Goal: Find specific page/section: Find specific page/section

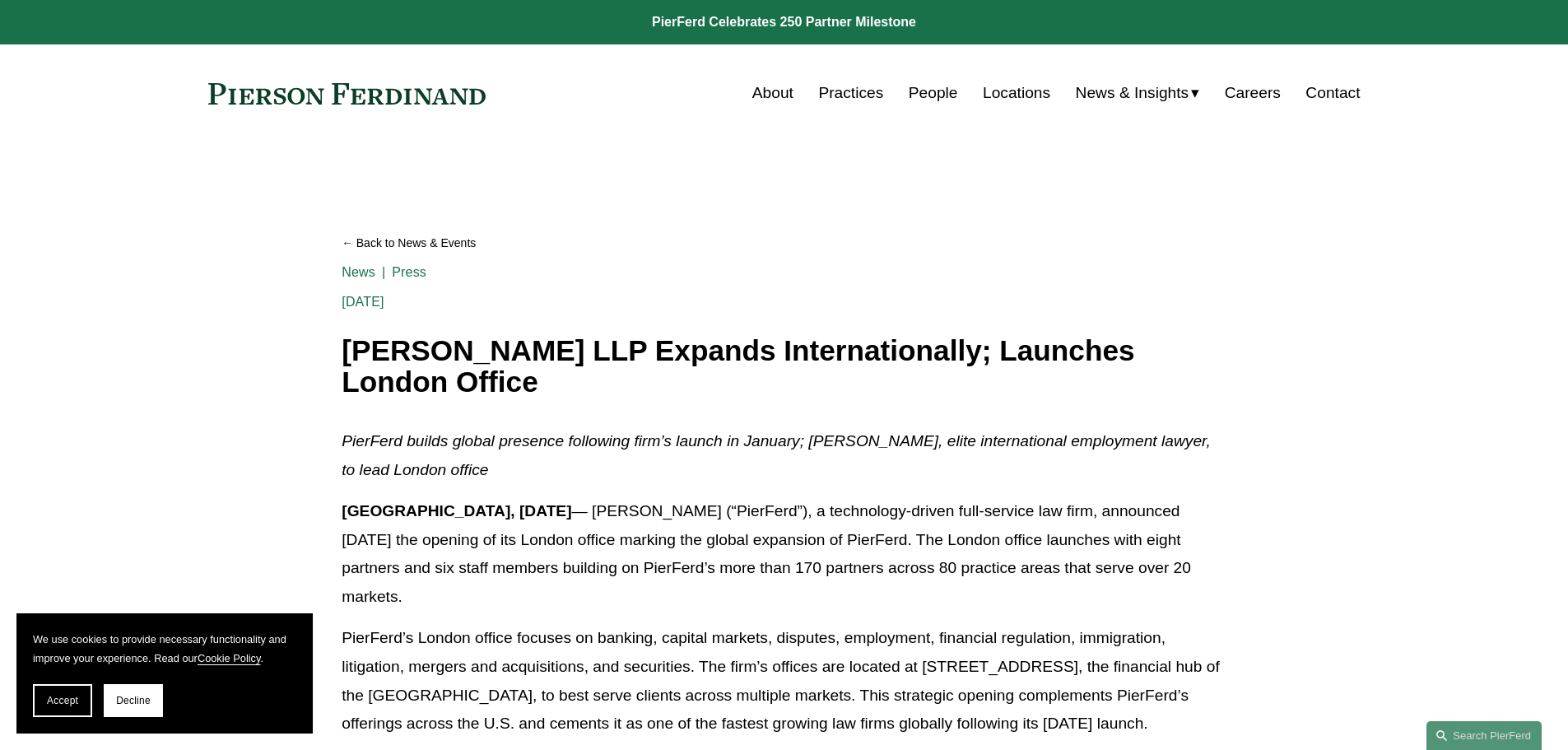
click at [932, 90] on link "People" at bounding box center [933, 93] width 49 height 31
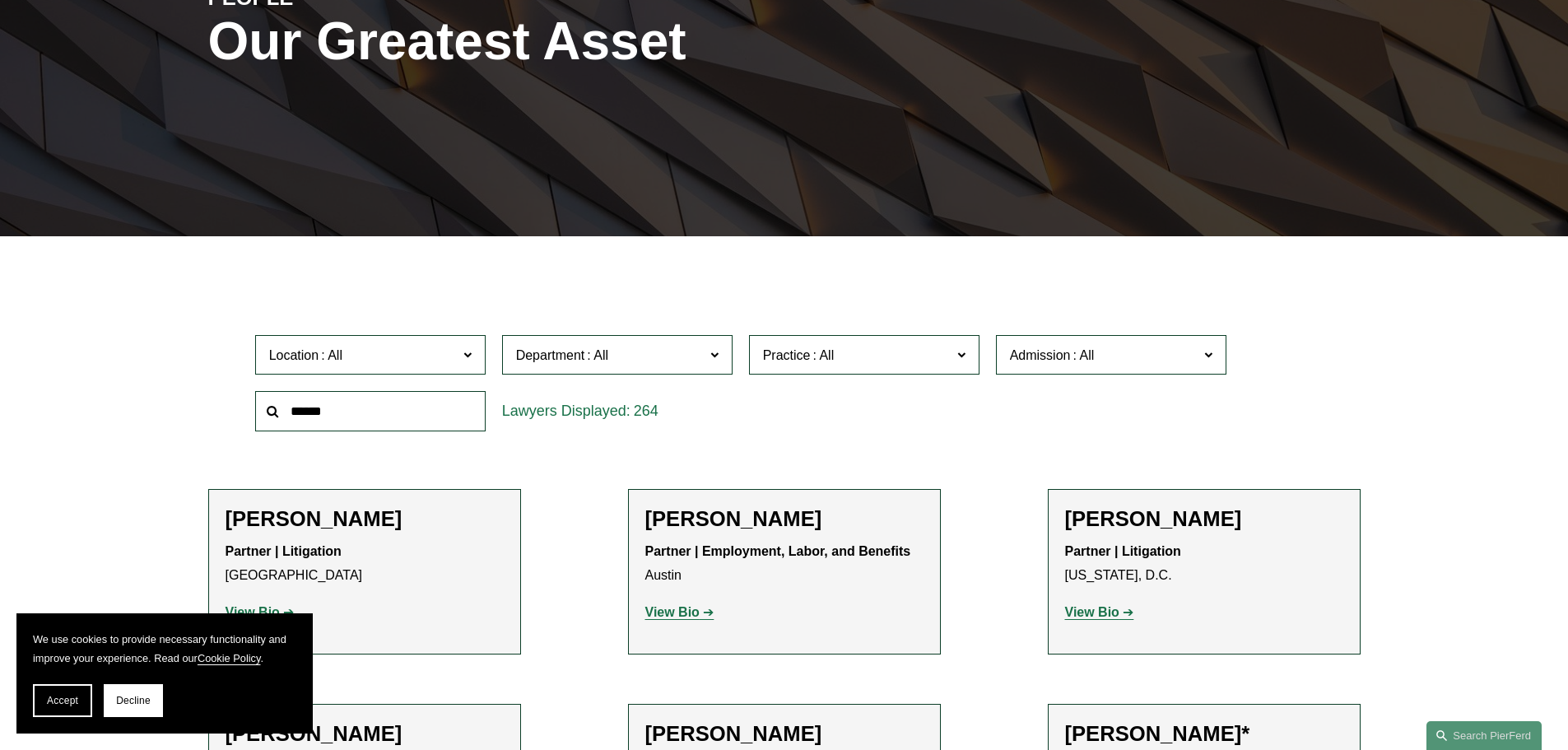
scroll to position [493, 0]
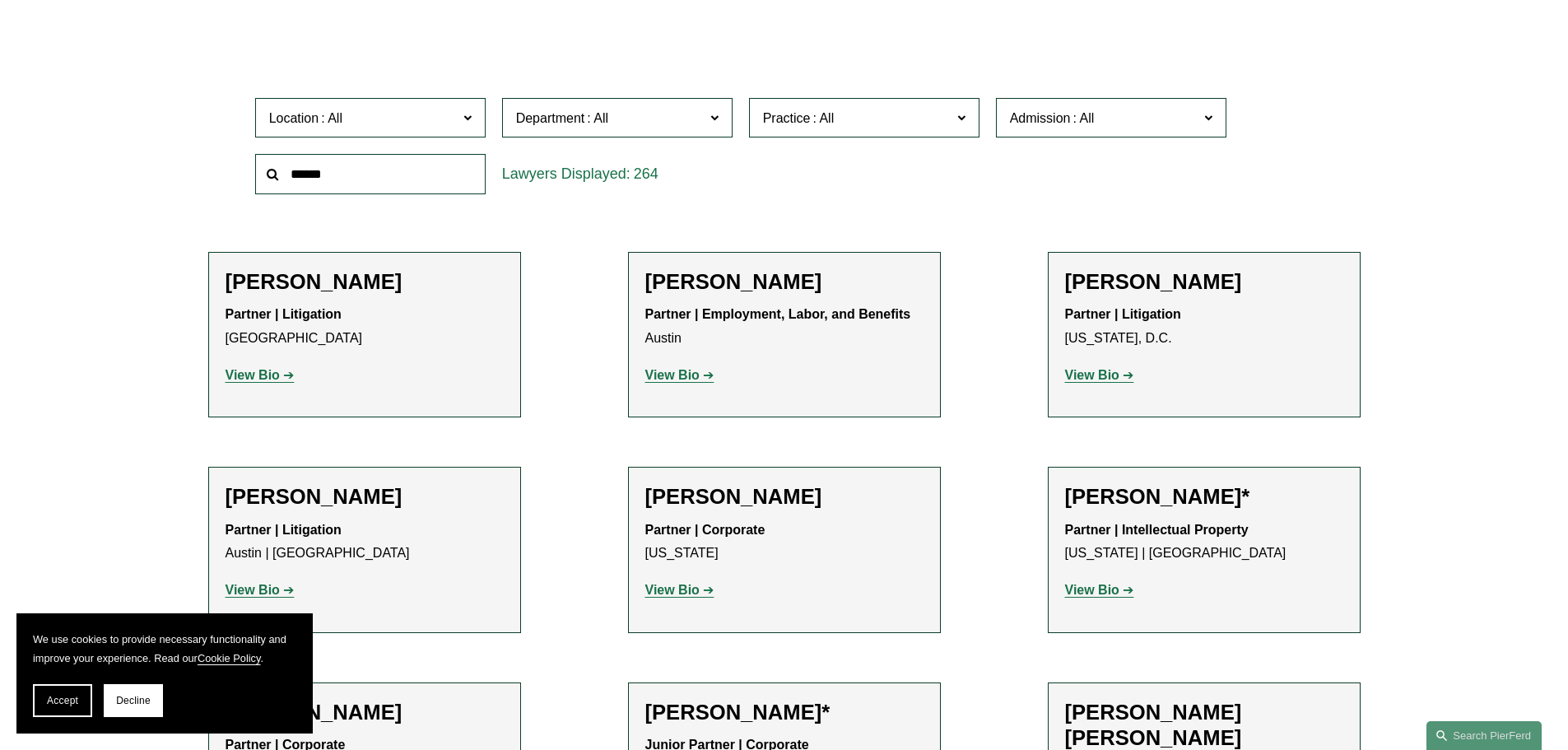
click at [417, 117] on span "Location" at bounding box center [363, 118] width 188 height 22
click at [0, 0] on link "London" at bounding box center [0, 0] width 0 height 0
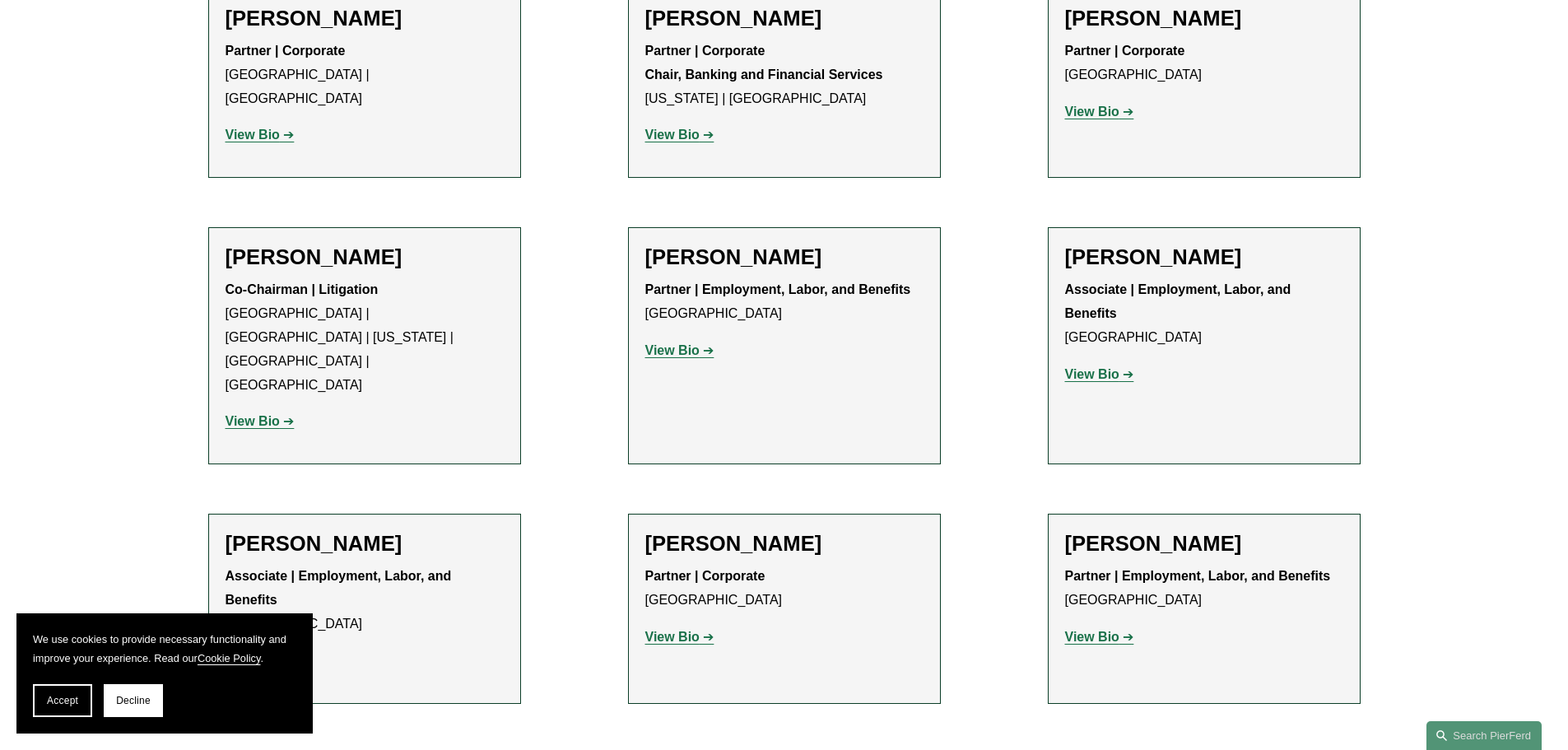
scroll to position [906, 0]
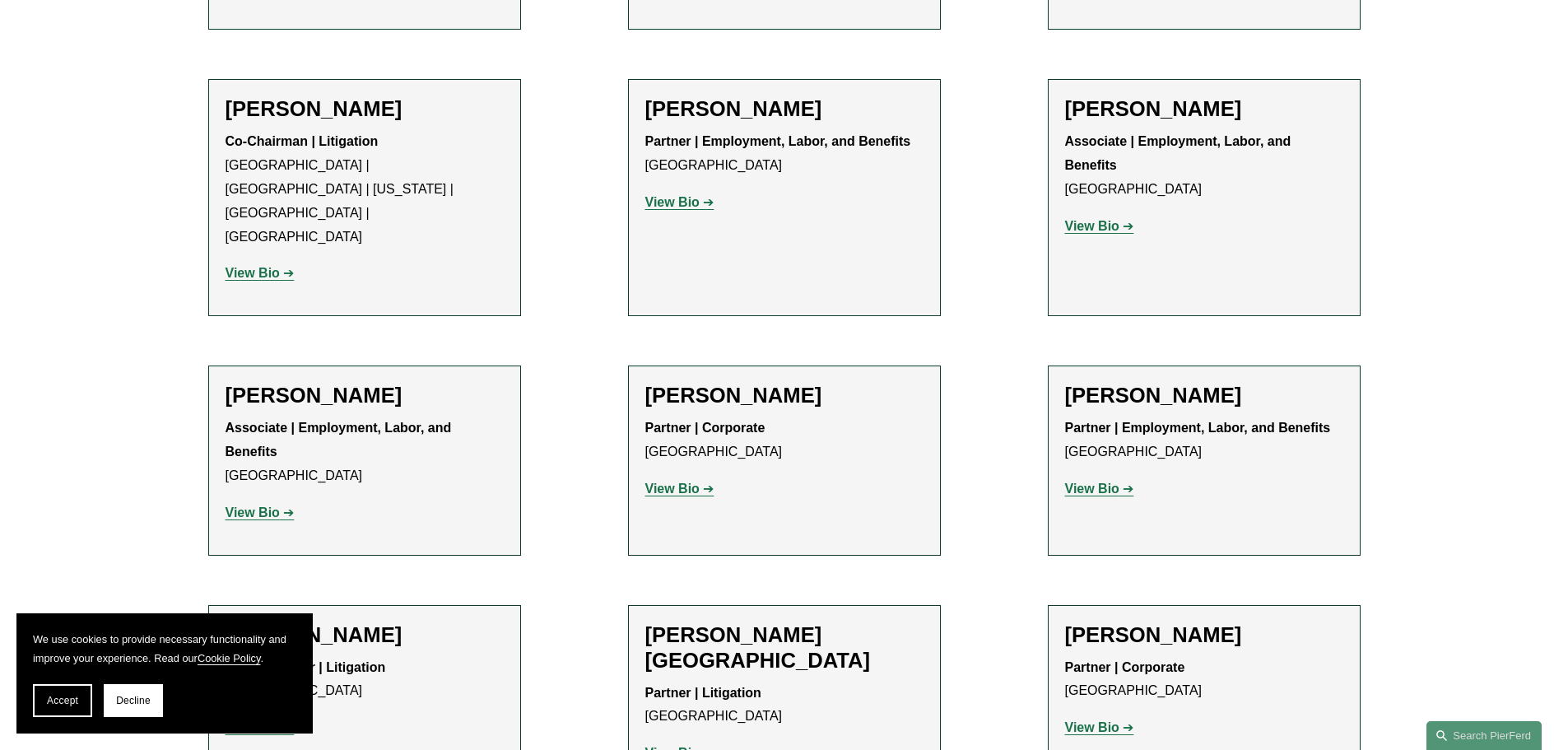
click at [1095, 720] on strong "View Bio" at bounding box center [1093, 726] width 55 height 14
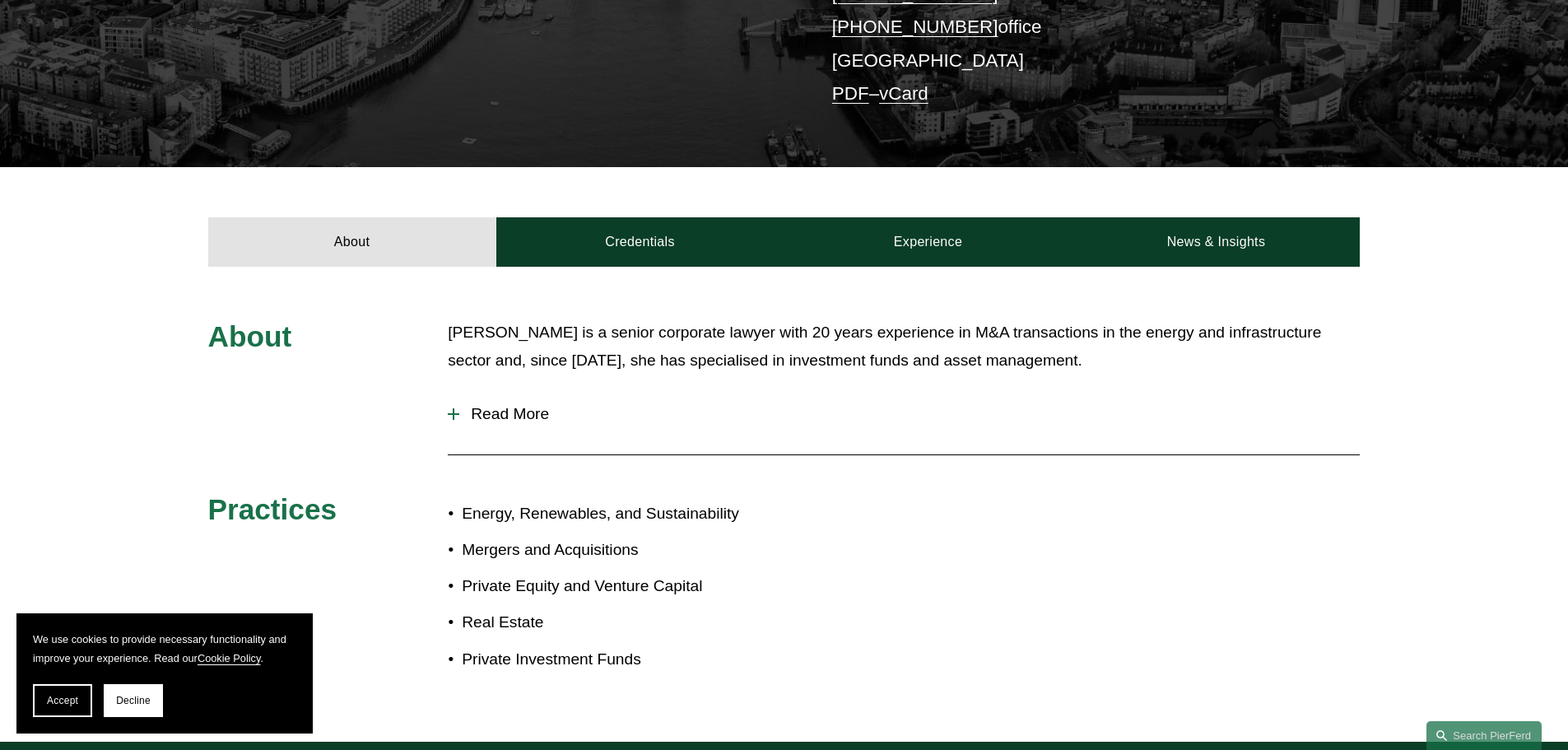
scroll to position [576, 0]
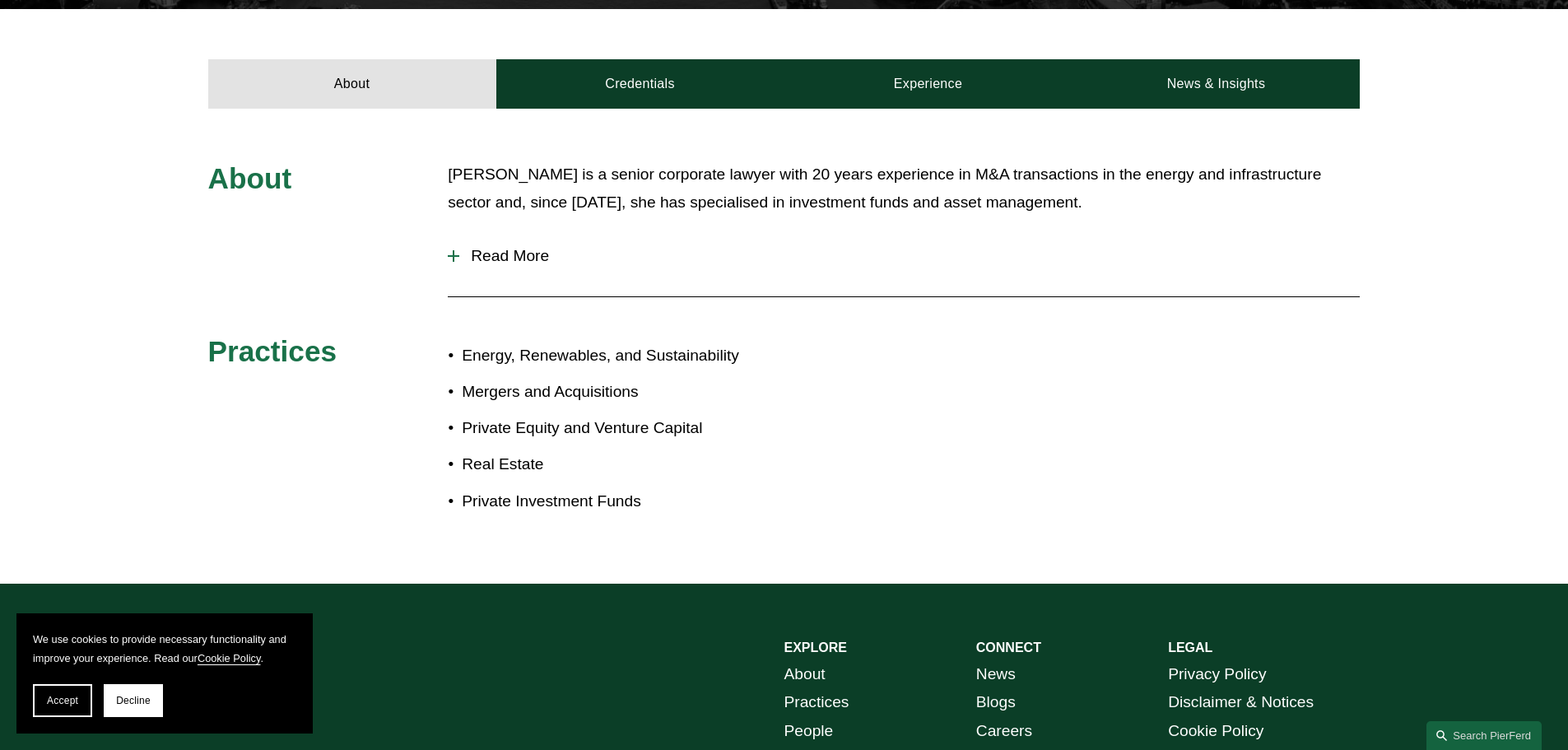
click at [479, 259] on span "Read More" at bounding box center [910, 256] width 901 height 18
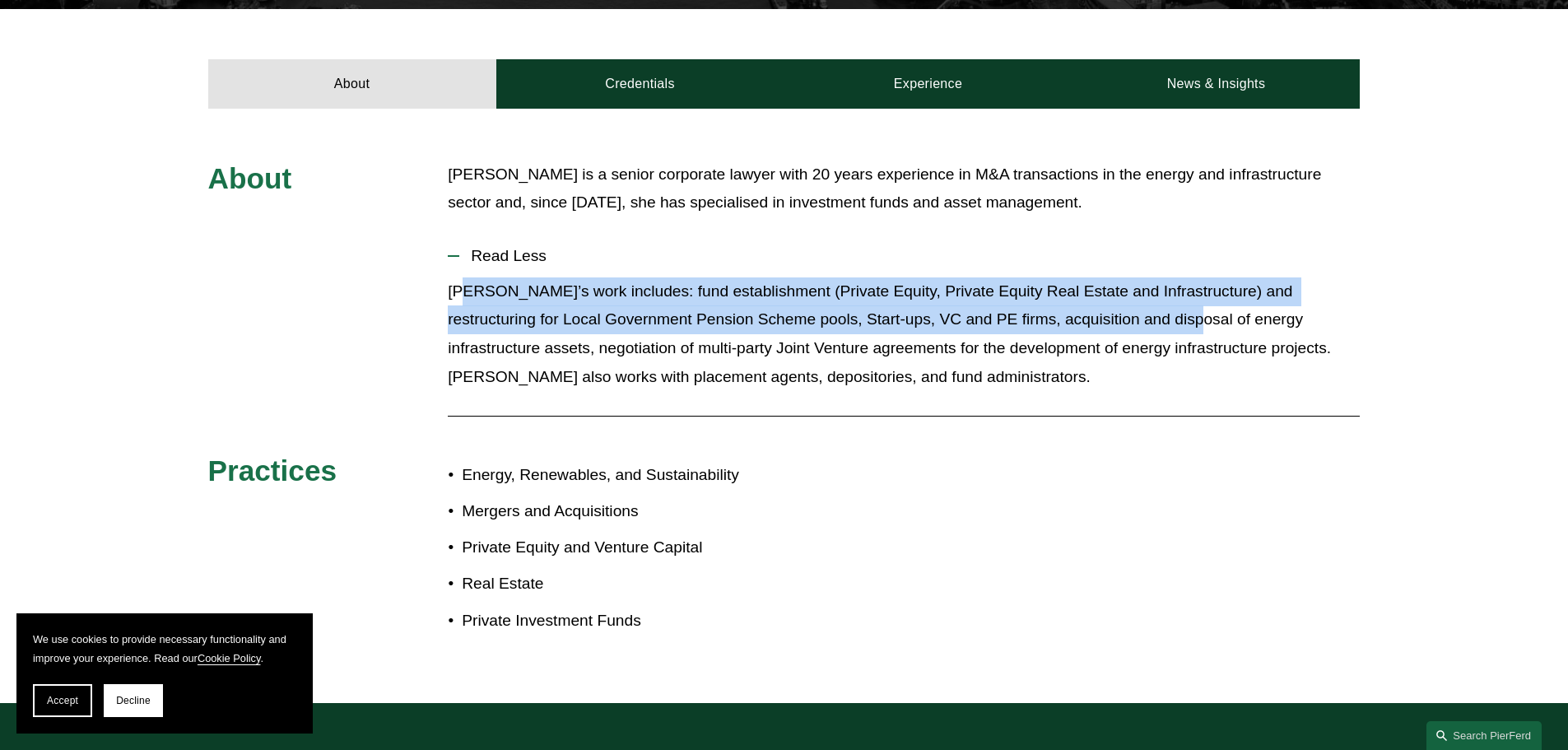
drag, startPoint x: 481, startPoint y: 295, endPoint x: 1136, endPoint y: 329, distance: 655.9
click at [1136, 328] on p "Sima’s work includes: fund establishment (Private Equity, Private Equity Real E…" at bounding box center [904, 334] width 912 height 114
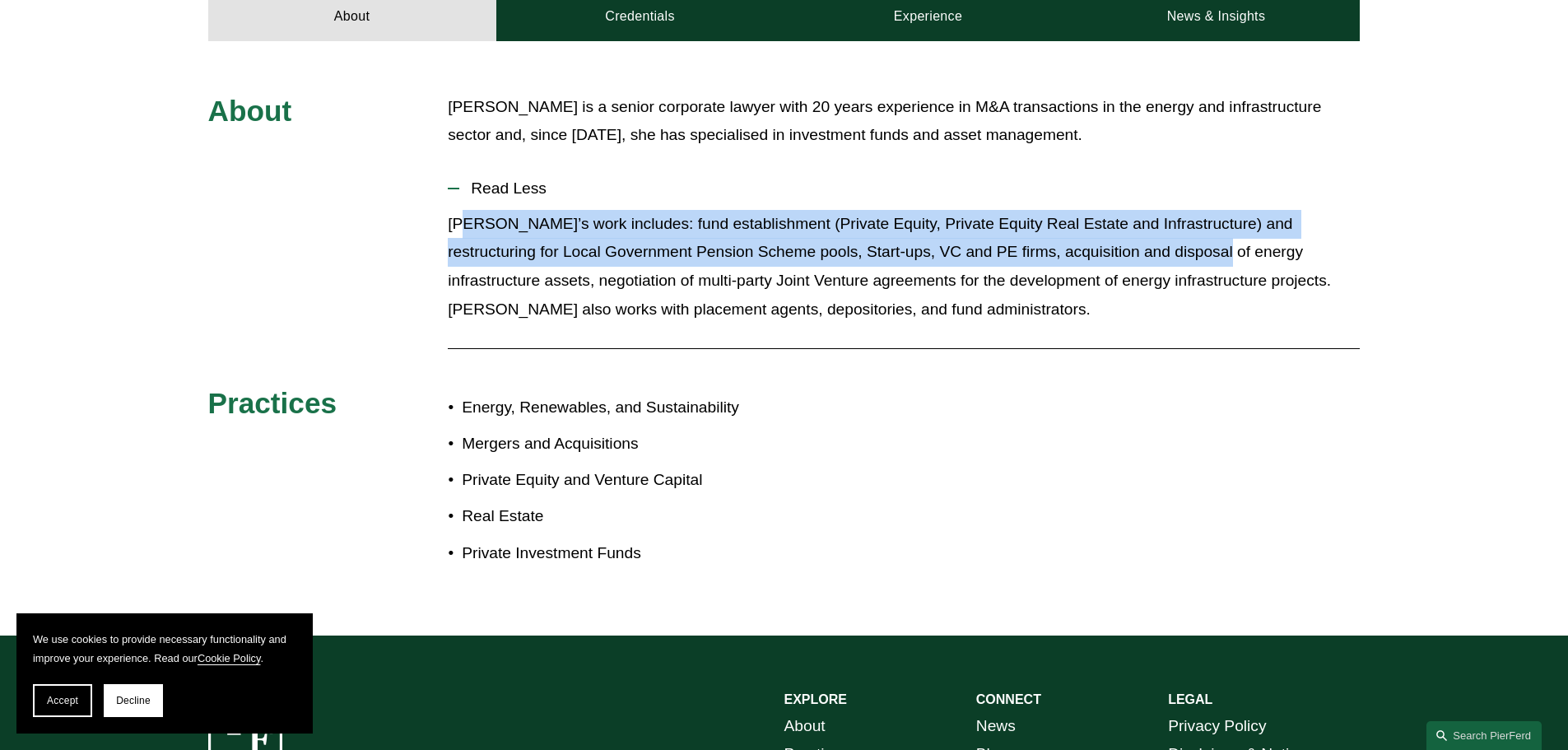
scroll to position [906, 0]
